Goal: Navigation & Orientation: Find specific page/section

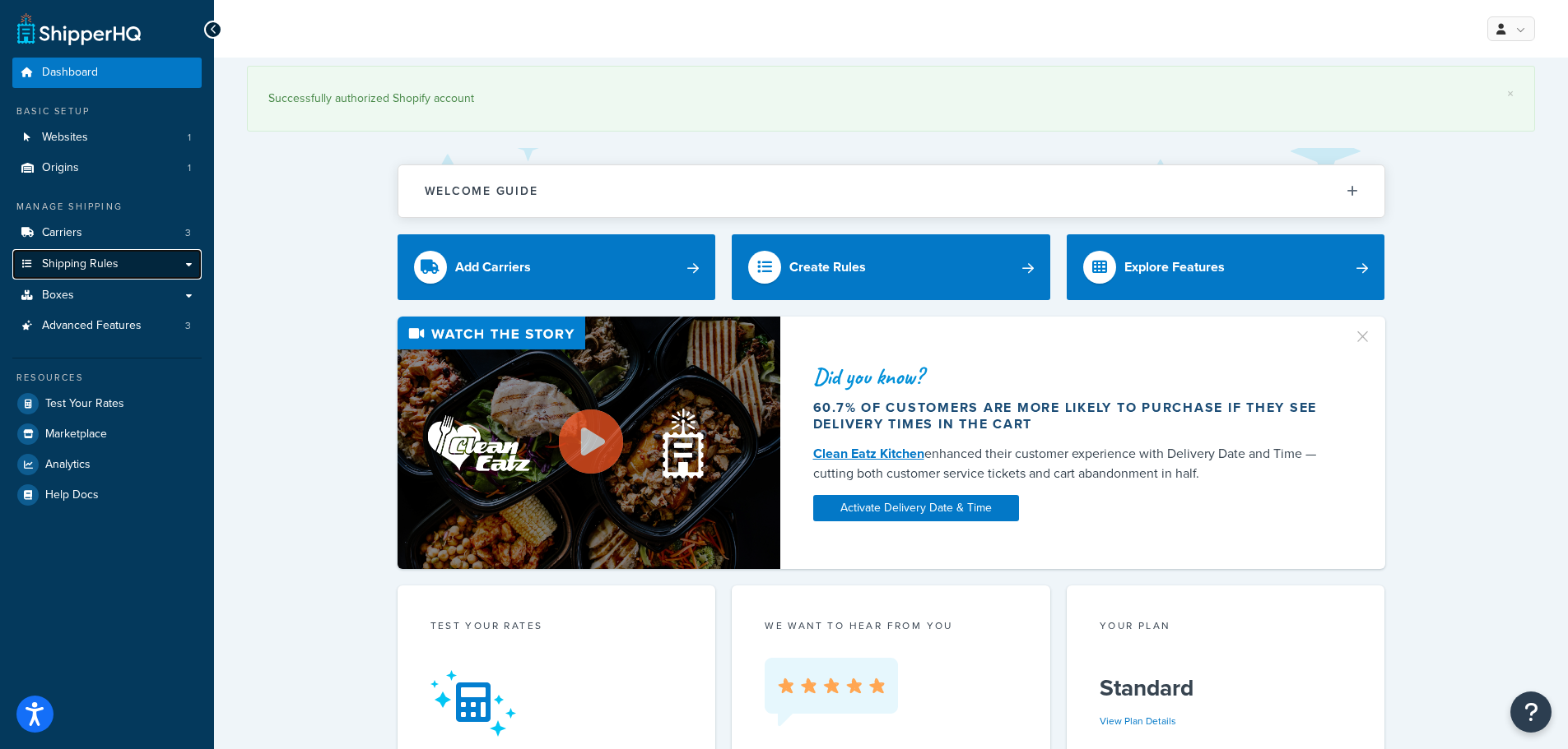
click at [128, 273] on link "Shipping Rules" at bounding box center [107, 265] width 190 height 30
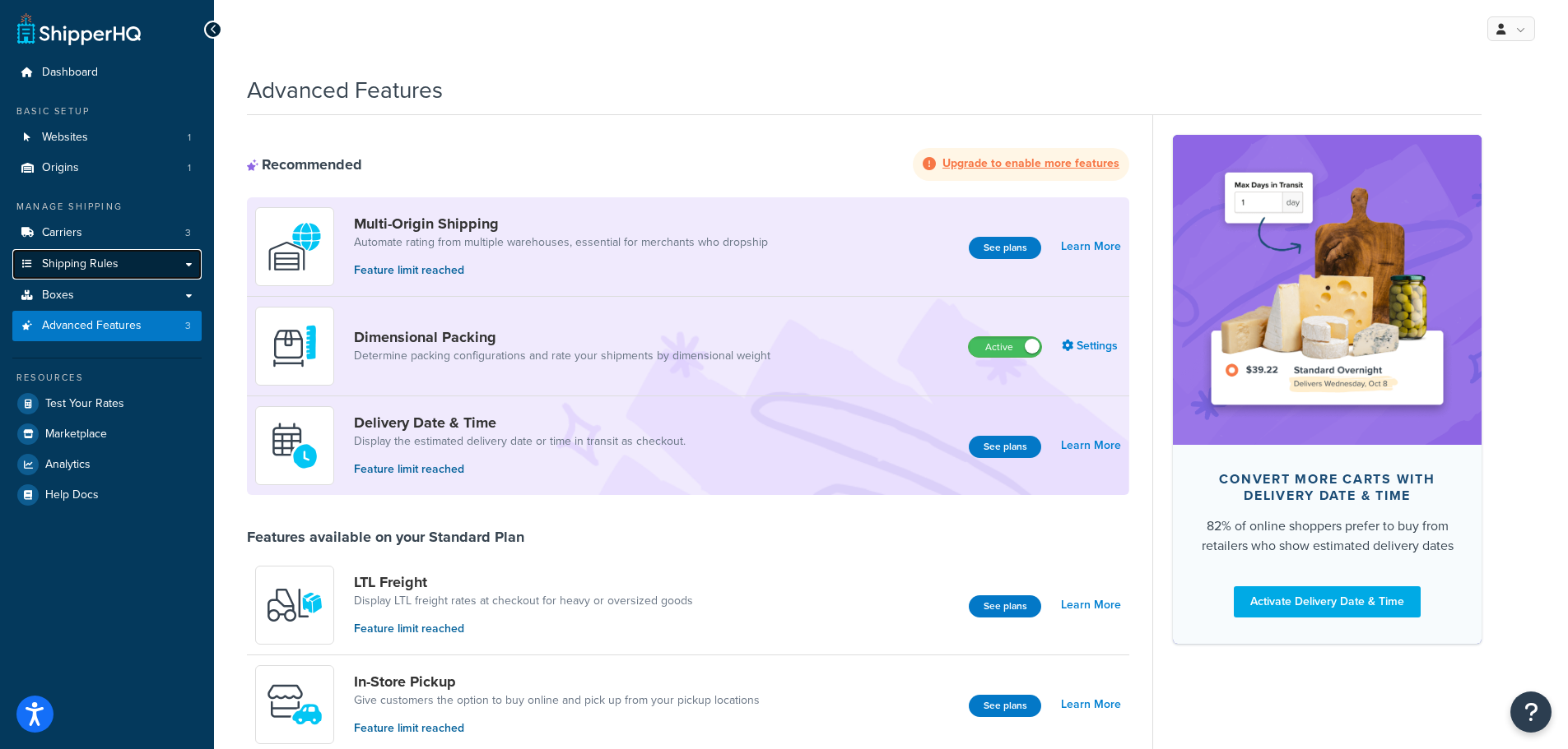
click at [178, 260] on link "Shipping Rules" at bounding box center [107, 265] width 190 height 30
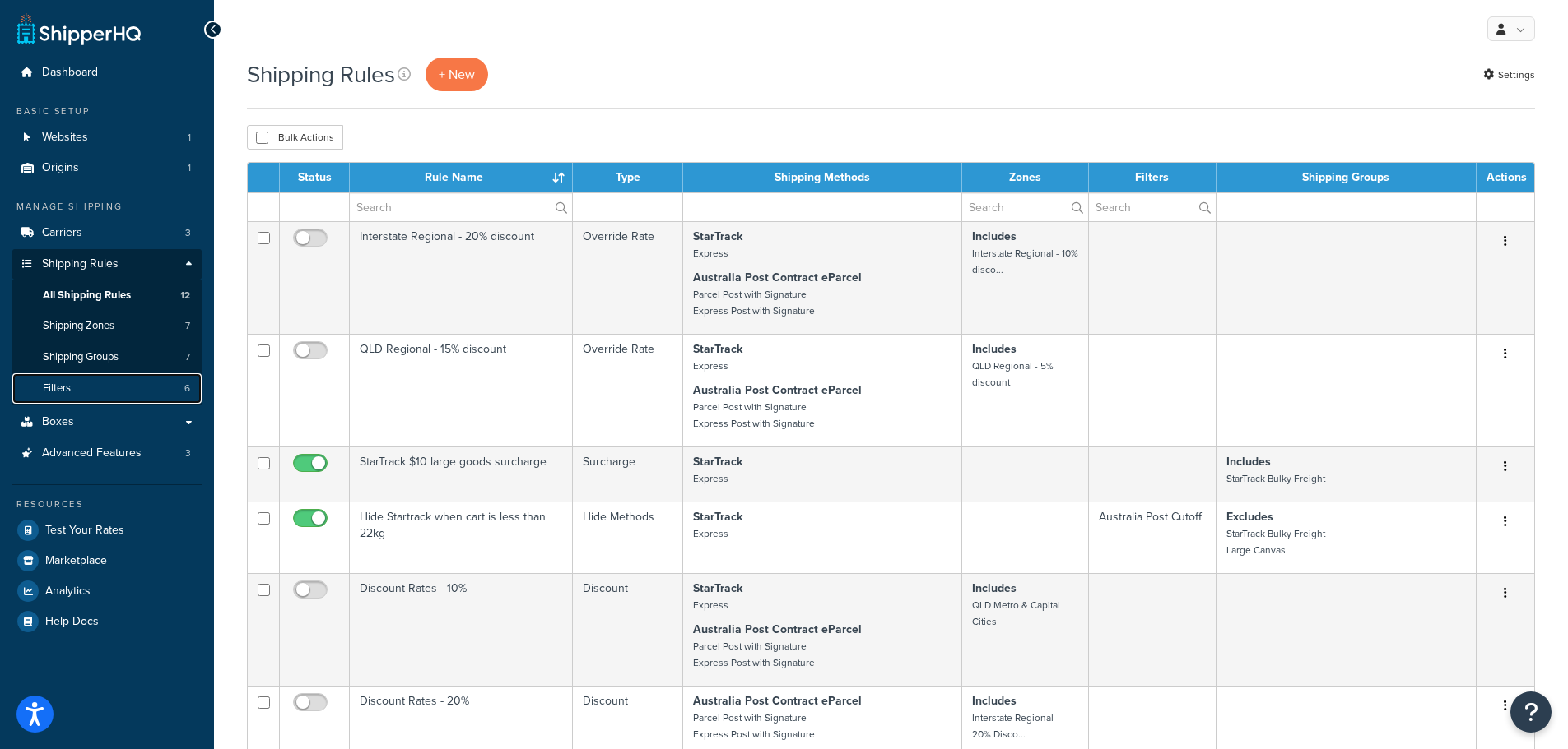
click at [98, 388] on link "Filters 6" at bounding box center [107, 389] width 190 height 30
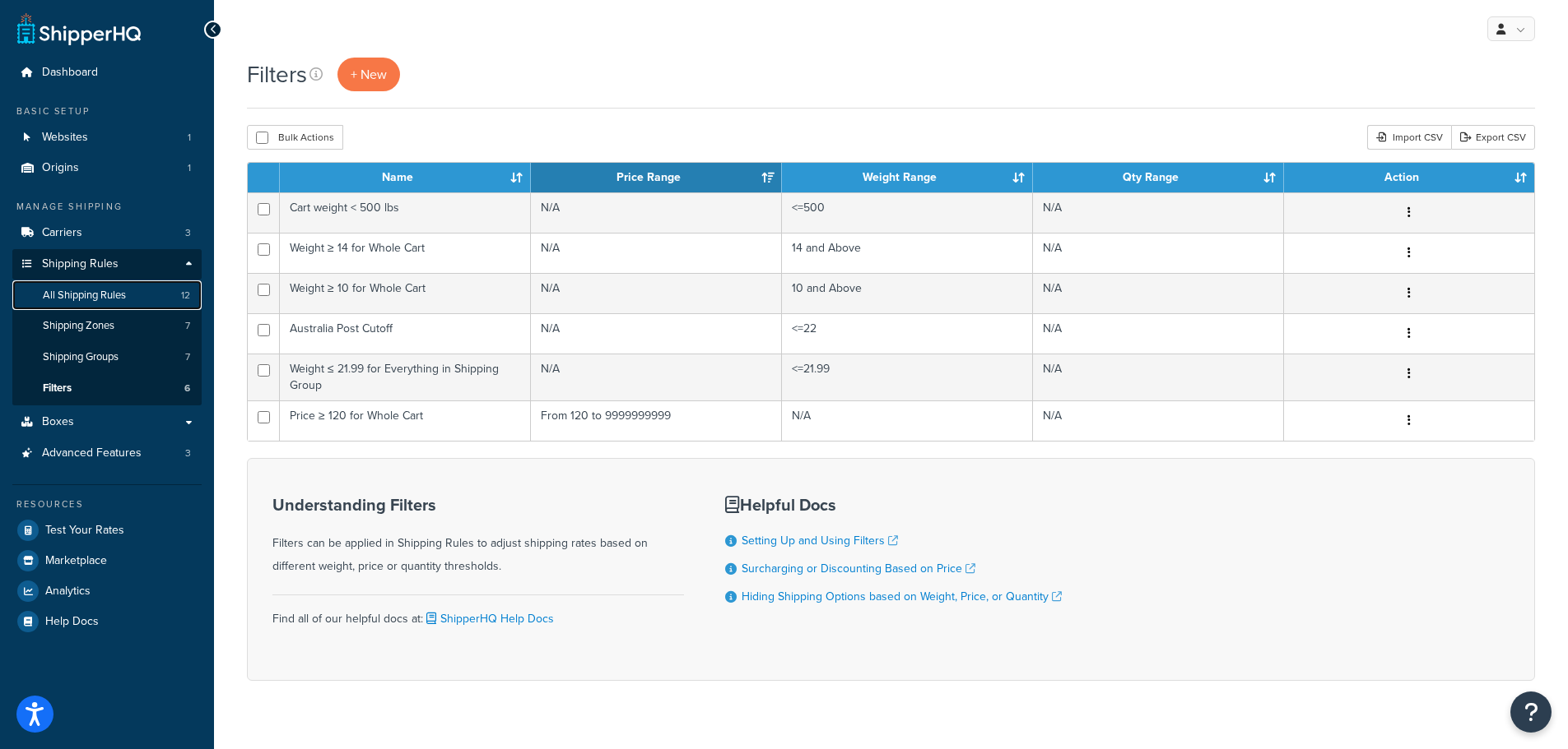
click at [148, 288] on link "All Shipping Rules 12" at bounding box center [107, 296] width 190 height 30
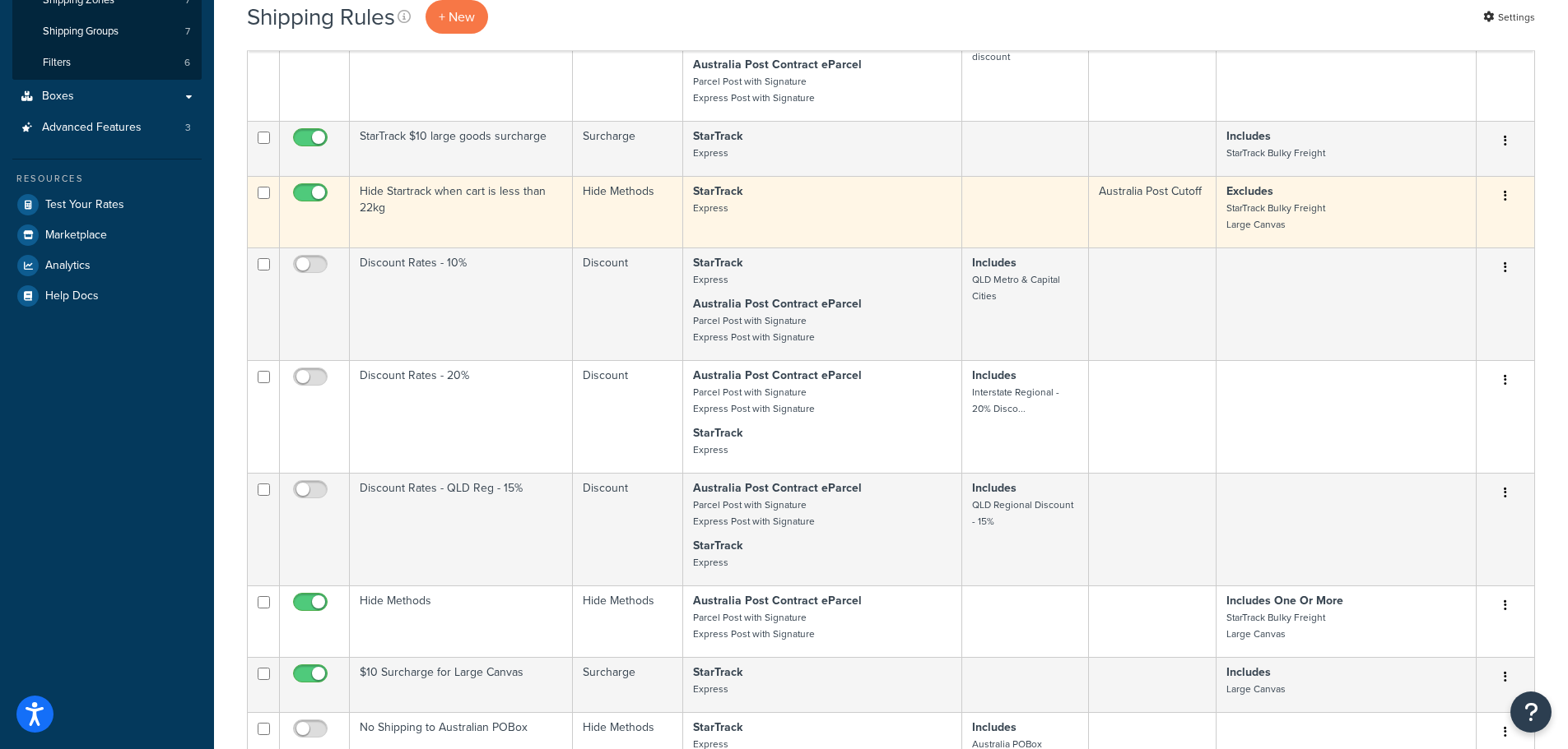
scroll to position [412, 0]
